Goal: Information Seeking & Learning: Learn about a topic

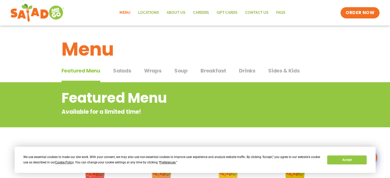
click at [120, 71] on span "Salads" at bounding box center [122, 71] width 18 height 8
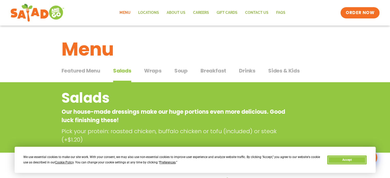
click at [349, 160] on button "Accept" at bounding box center [346, 159] width 39 height 9
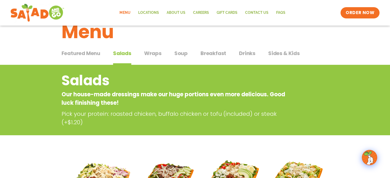
scroll to position [18, 0]
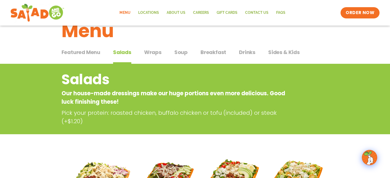
click at [280, 52] on span "Sides & Kids" at bounding box center [283, 52] width 31 height 8
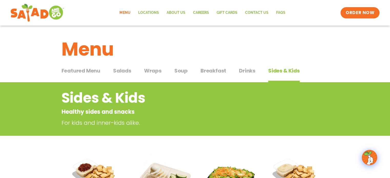
click at [155, 72] on span "Wraps" at bounding box center [152, 71] width 17 height 8
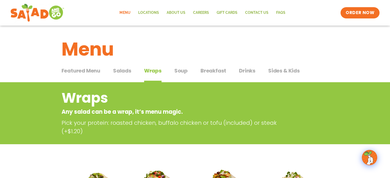
click at [127, 70] on span "Salads" at bounding box center [122, 71] width 18 height 8
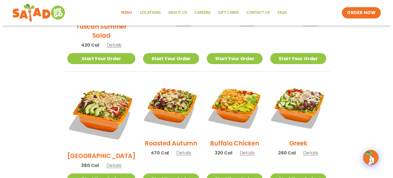
scroll to position [220, 0]
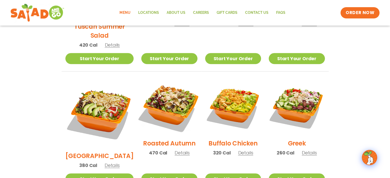
click at [166, 103] on img at bounding box center [169, 107] width 66 height 66
